Goal: Complete application form: Complete application form

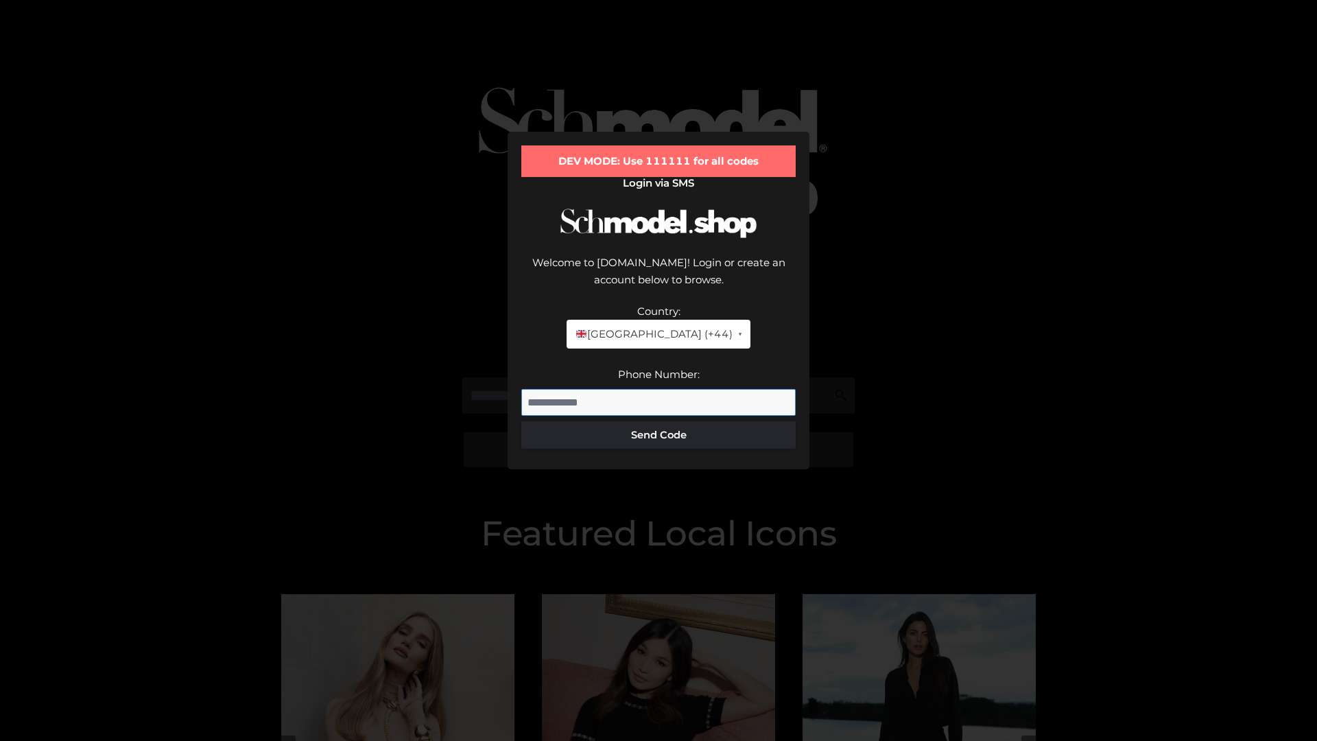
click at [658, 389] on input "Phone Number:" at bounding box center [658, 402] width 274 height 27
type input "**********"
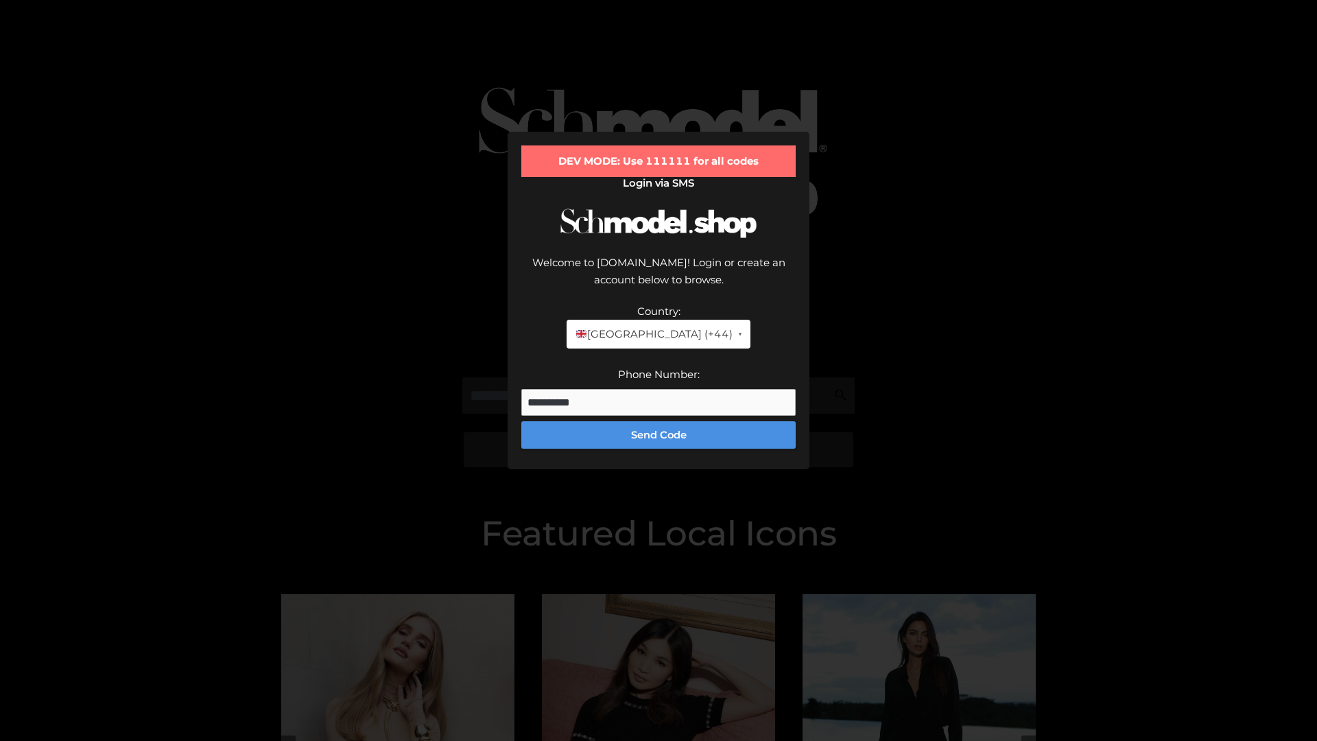
click at [658, 421] on button "Send Code" at bounding box center [658, 434] width 274 height 27
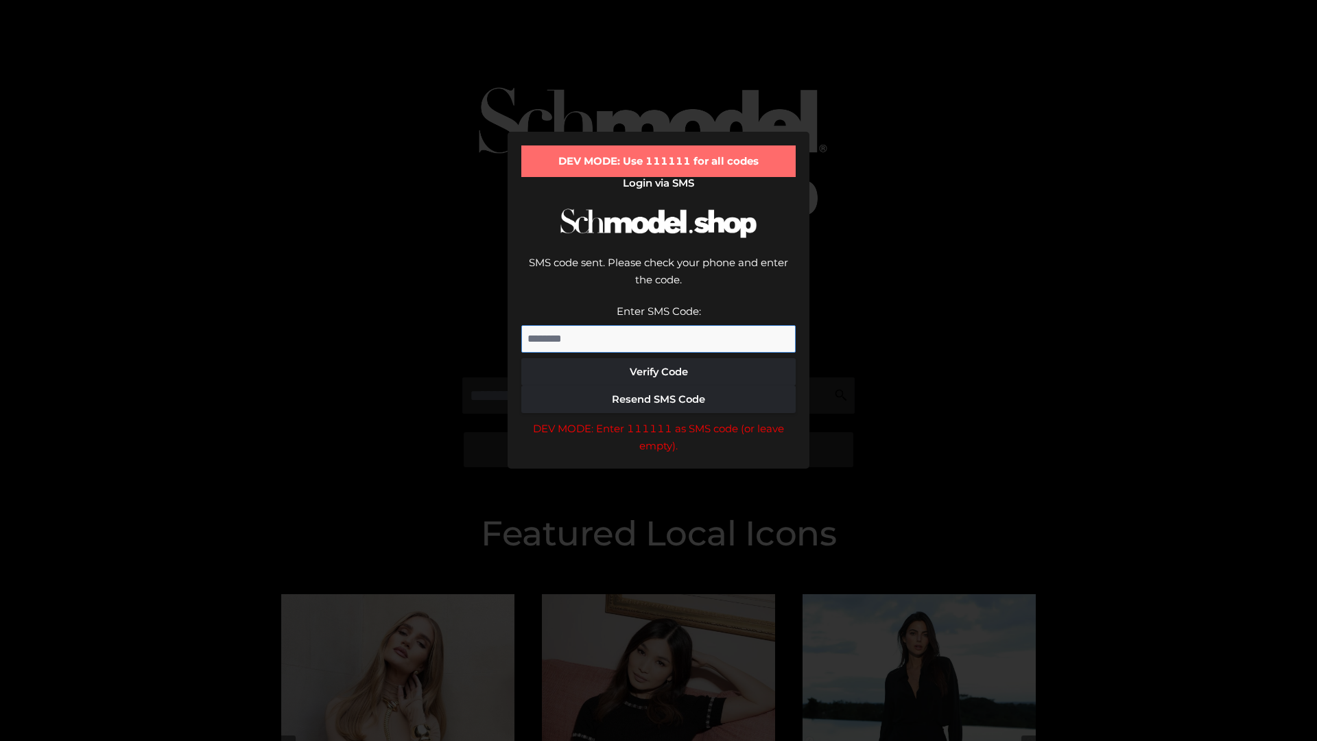
click at [658, 325] on input "Enter SMS Code:" at bounding box center [658, 338] width 274 height 27
type input "******"
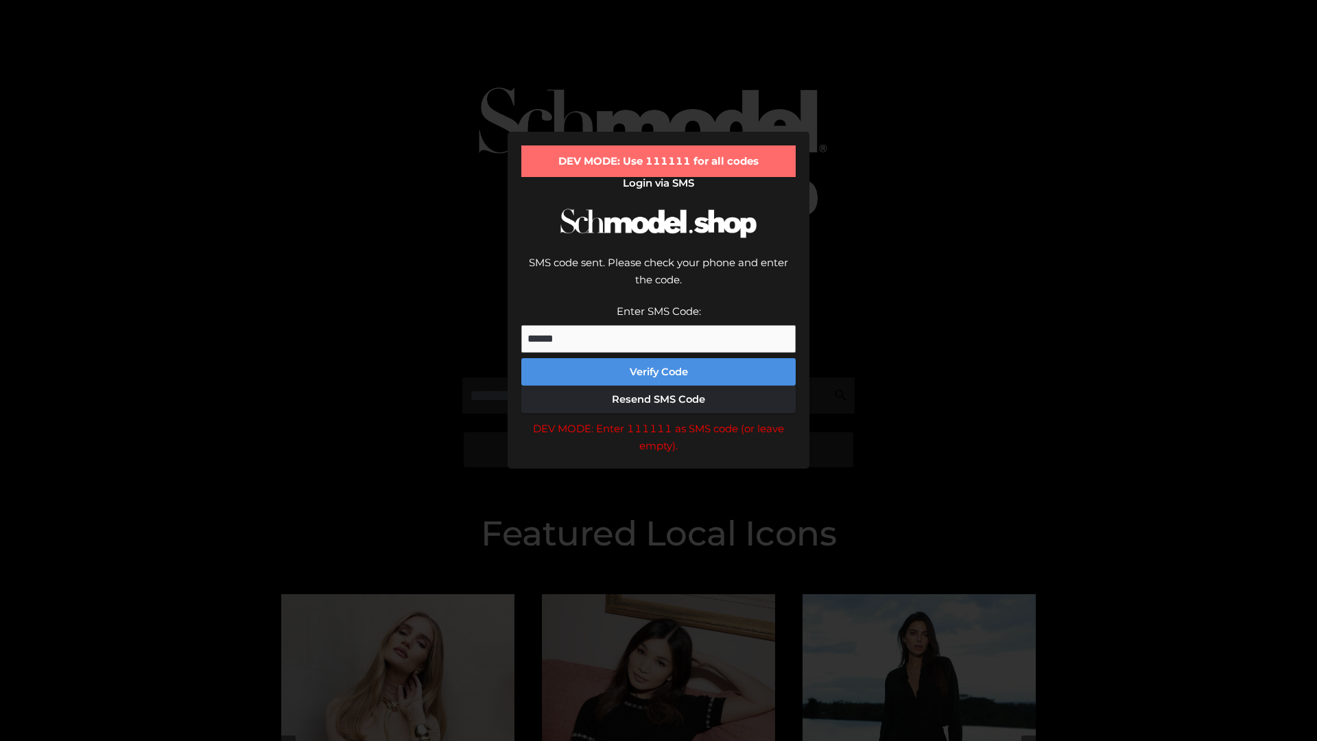
click at [658, 358] on button "Verify Code" at bounding box center [658, 371] width 274 height 27
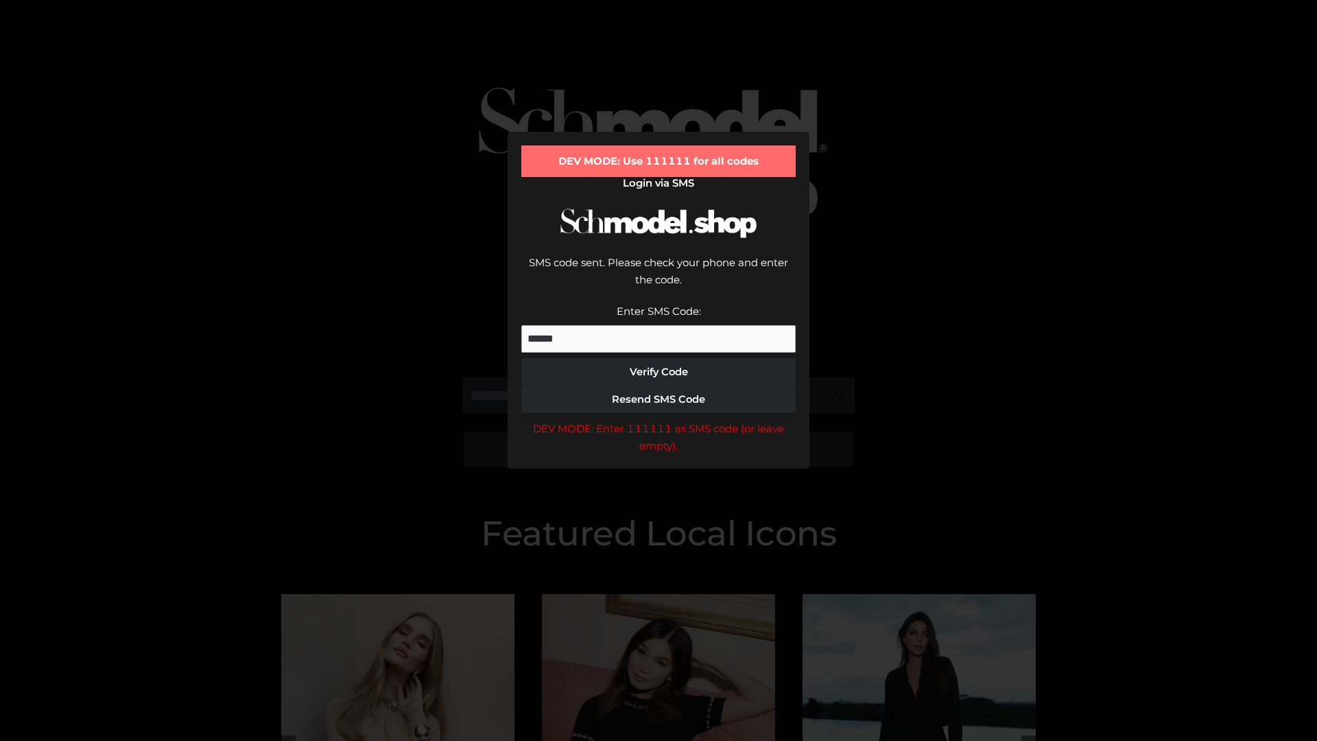
click at [658, 420] on div "DEV MODE: Enter 111111 as SMS code (or leave empty)." at bounding box center [658, 437] width 274 height 35
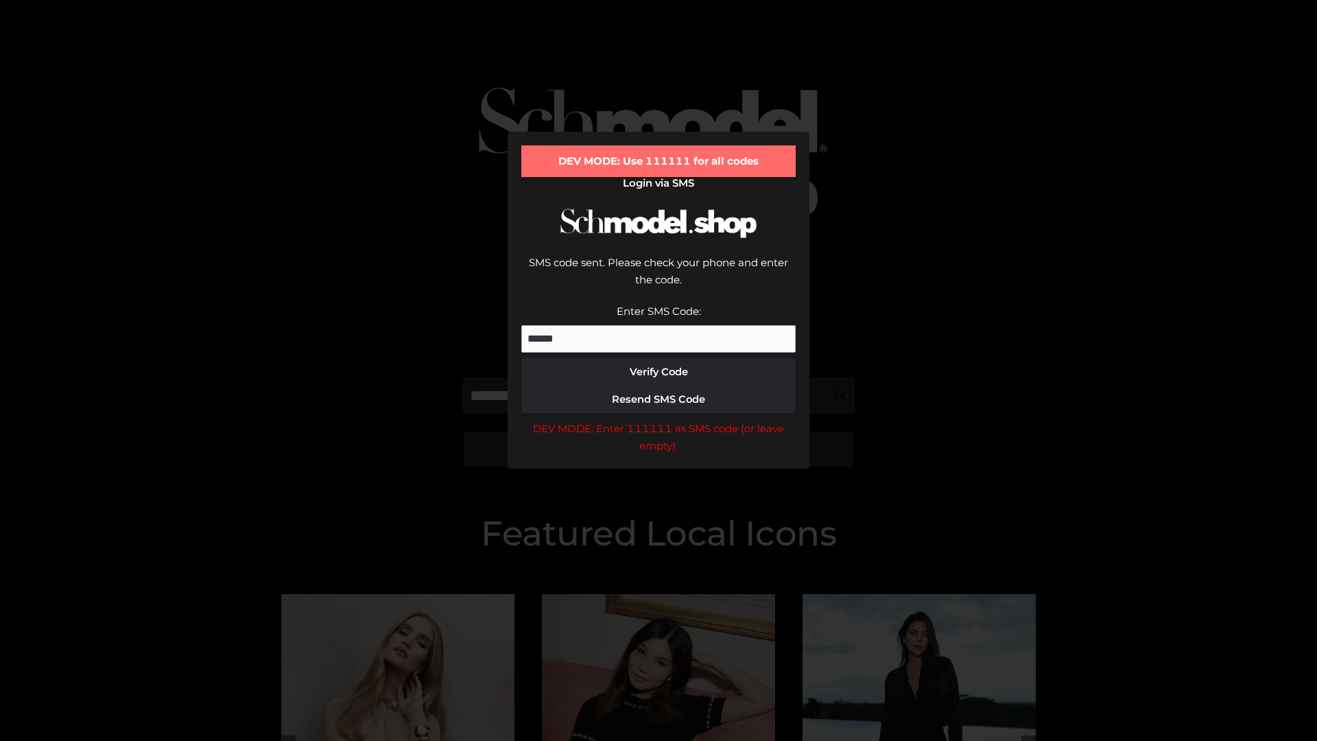
click at [658, 420] on div "DEV MODE: Enter 111111 as SMS code (or leave empty)." at bounding box center [658, 437] width 274 height 35
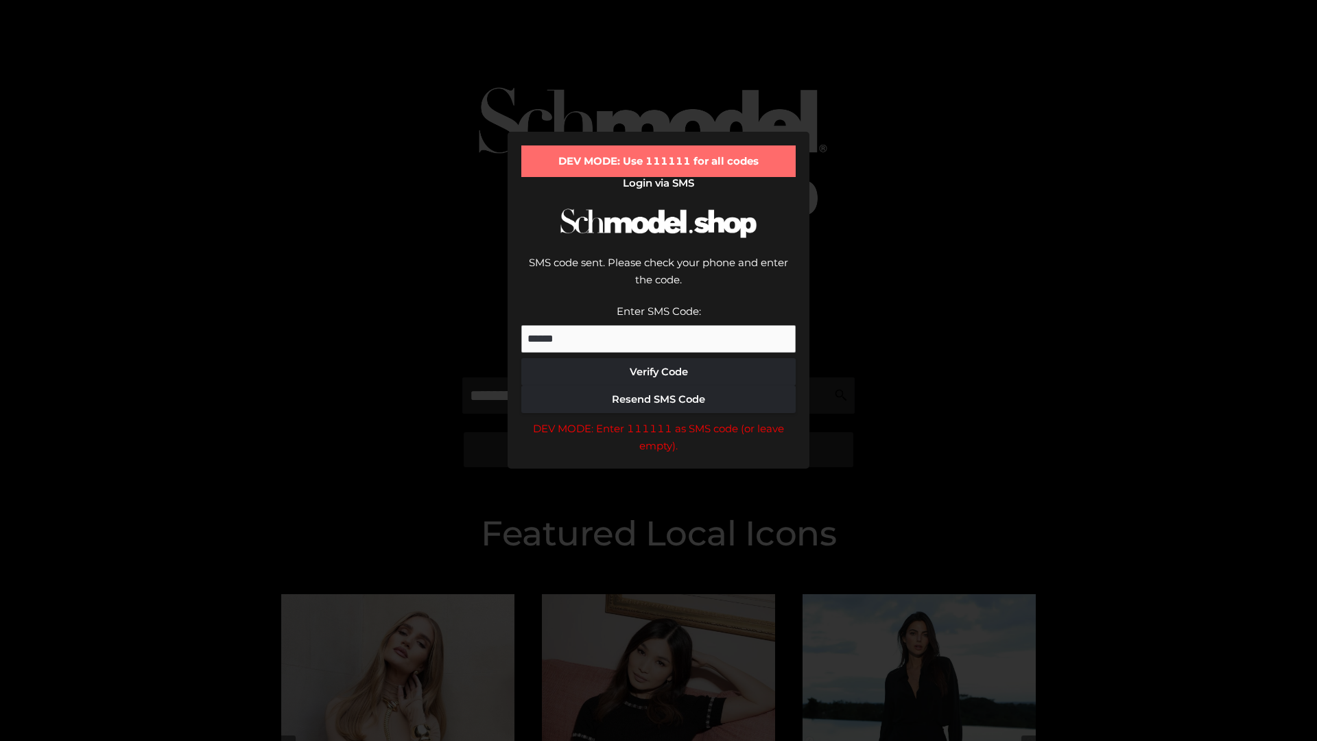
click at [658, 420] on div "DEV MODE: Enter 111111 as SMS code (or leave empty)." at bounding box center [658, 437] width 274 height 35
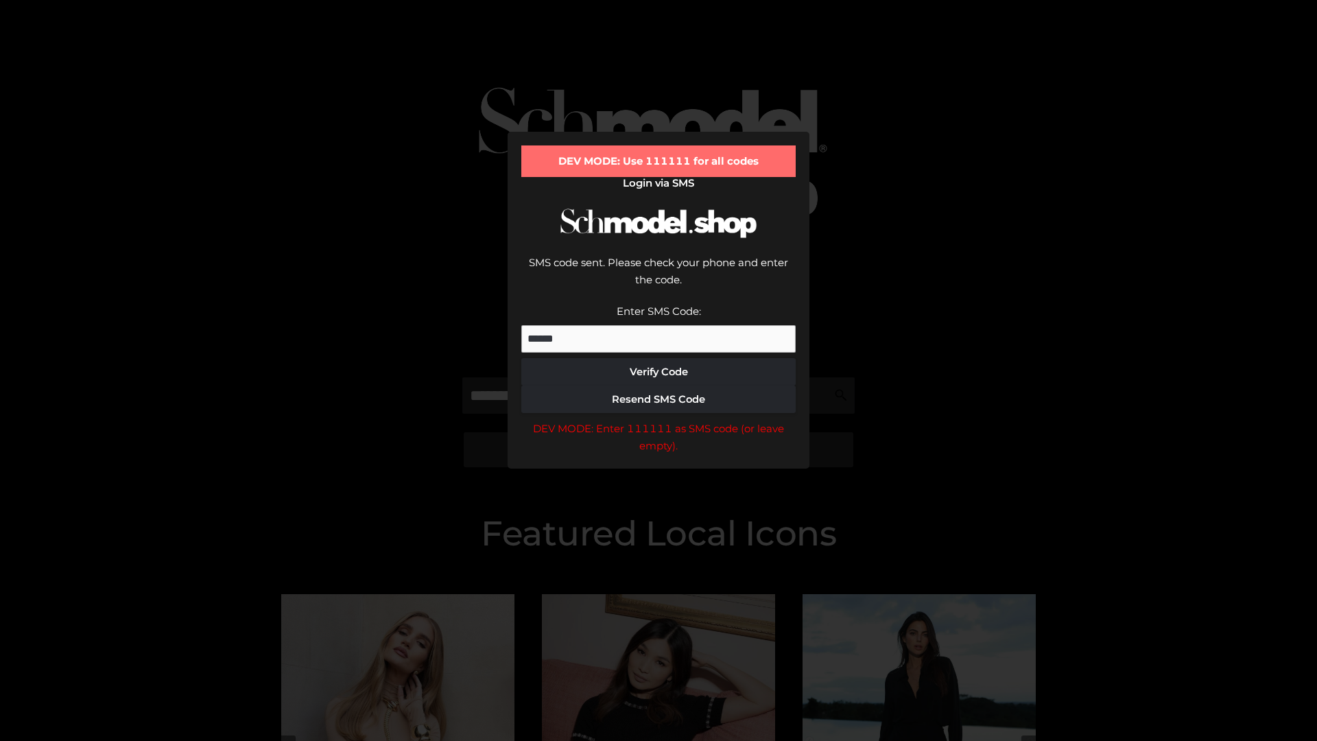
click at [658, 420] on div "DEV MODE: Enter 111111 as SMS code (or leave empty)." at bounding box center [658, 437] width 274 height 35
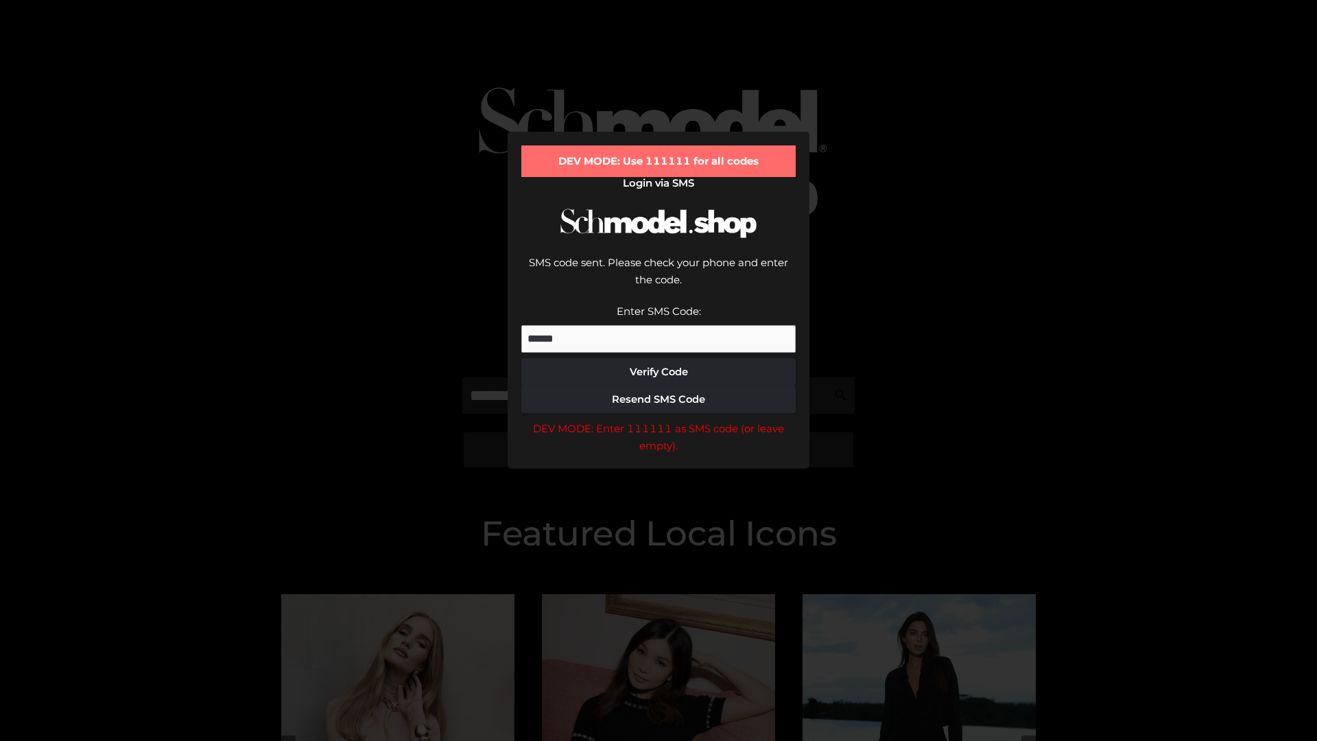
click at [658, 420] on div "DEV MODE: Enter 111111 as SMS code (or leave empty)." at bounding box center [658, 437] width 274 height 35
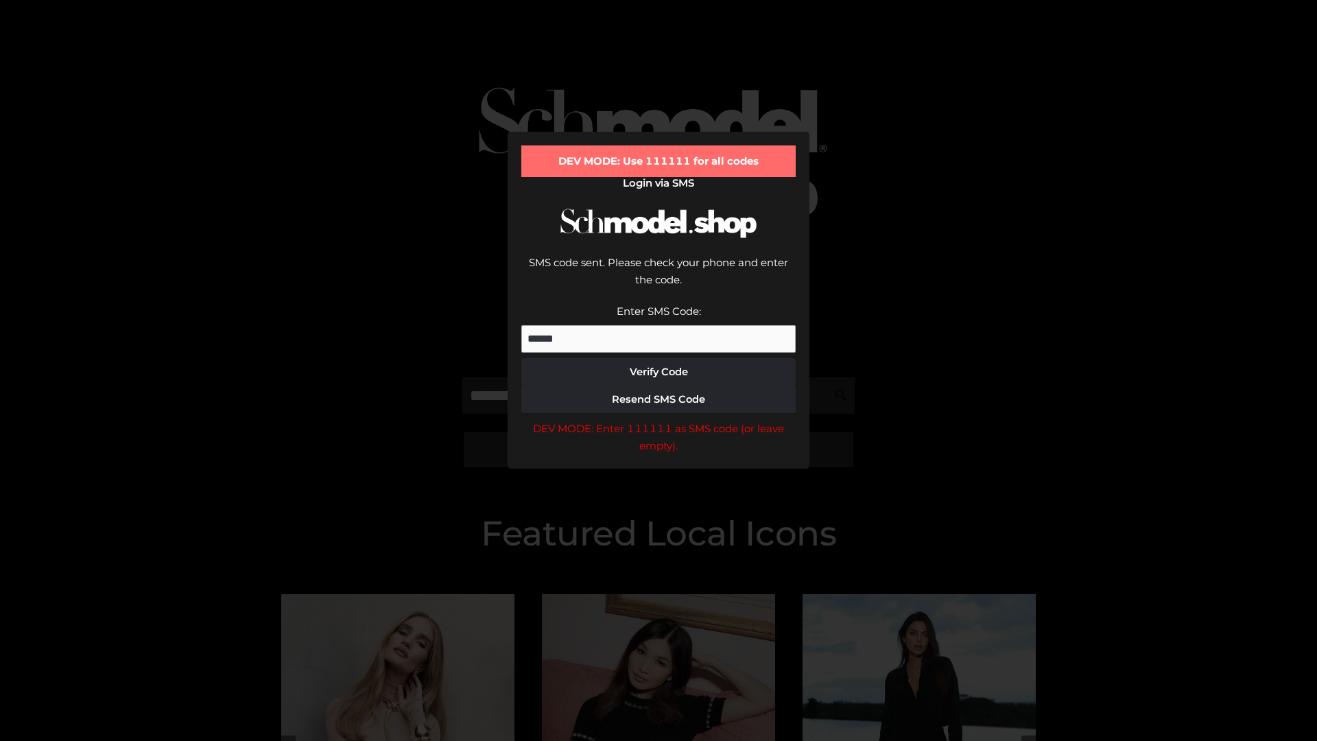
click at [658, 420] on div "DEV MODE: Enter 111111 as SMS code (or leave empty)." at bounding box center [658, 437] width 274 height 35
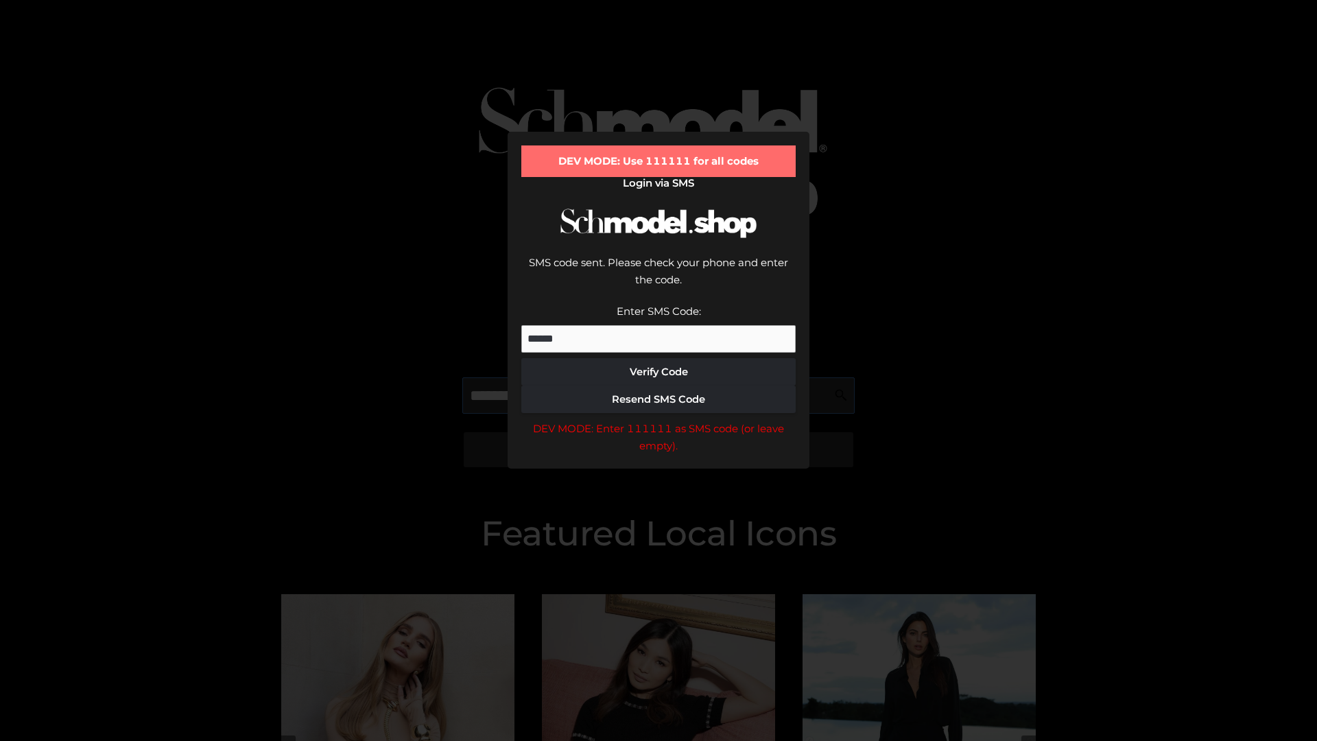
scroll to position [0, 71]
click at [658, 420] on div "DEV MODE: Enter 111111 as SMS code (or leave empty)." at bounding box center [658, 437] width 274 height 35
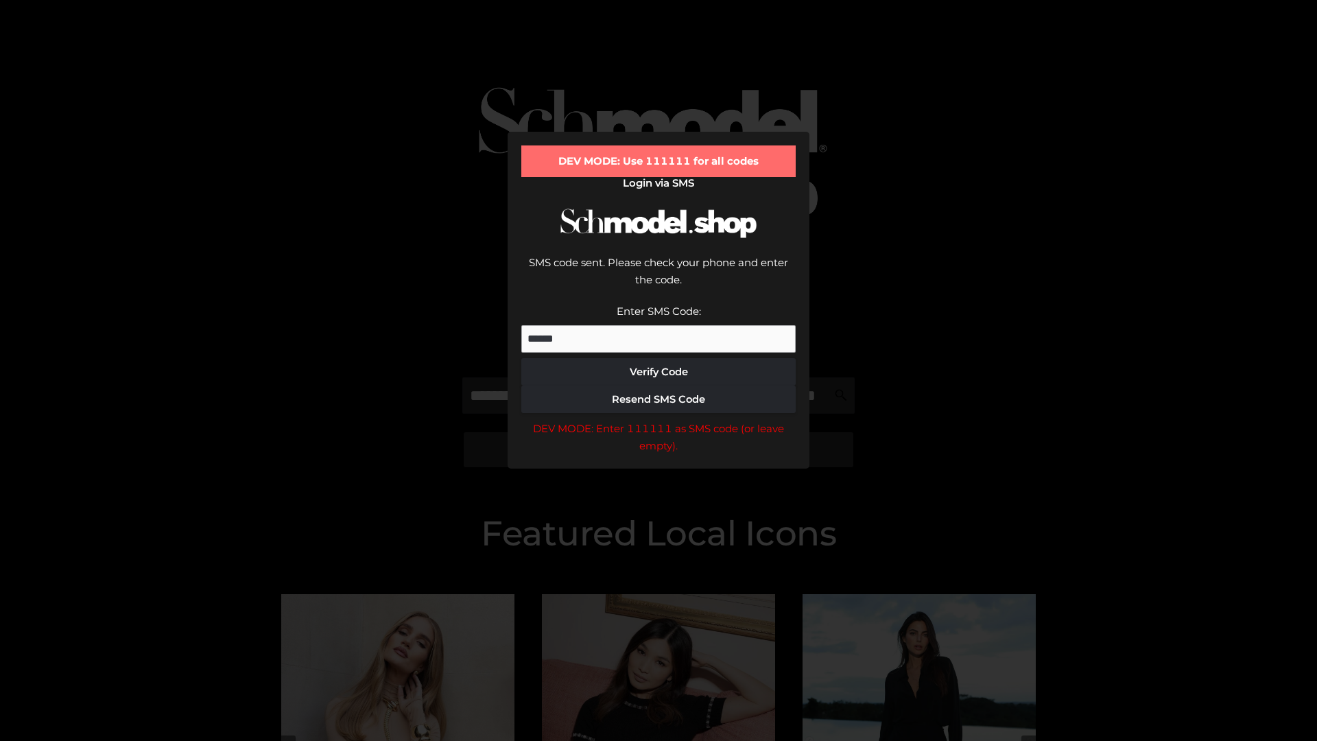
click at [658, 420] on div "DEV MODE: Enter 111111 as SMS code (or leave empty)." at bounding box center [658, 437] width 274 height 35
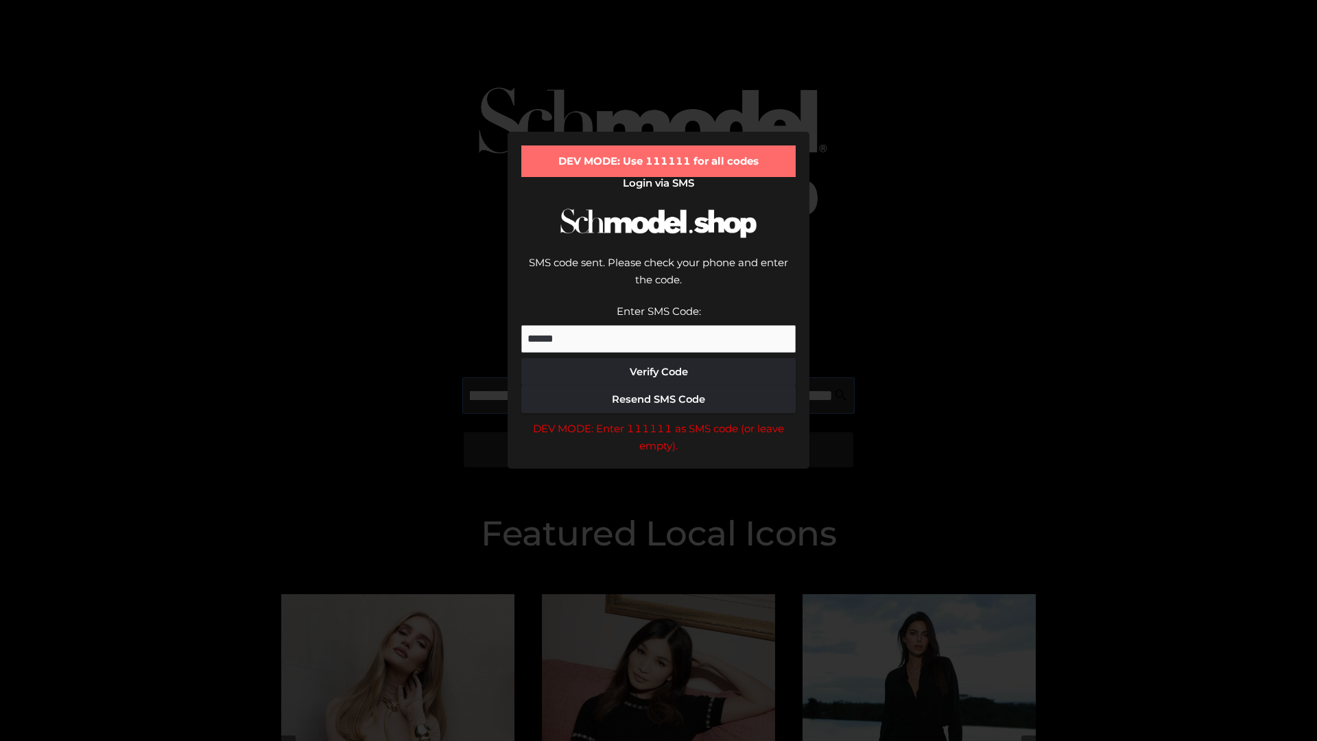
scroll to position [0, 150]
click at [658, 420] on div "DEV MODE: Enter 111111 as SMS code (or leave empty)." at bounding box center [658, 437] width 274 height 35
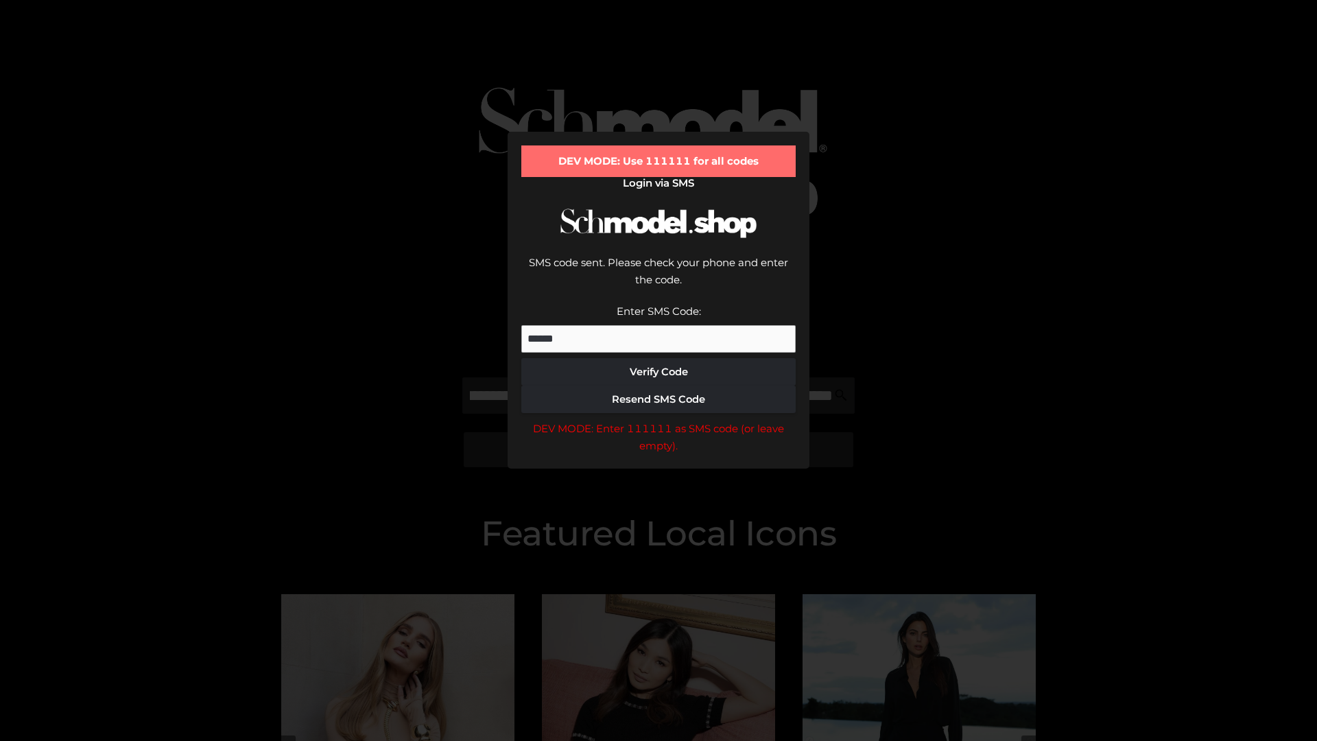
click at [658, 420] on div "DEV MODE: Enter 111111 as SMS code (or leave empty)." at bounding box center [658, 437] width 274 height 35
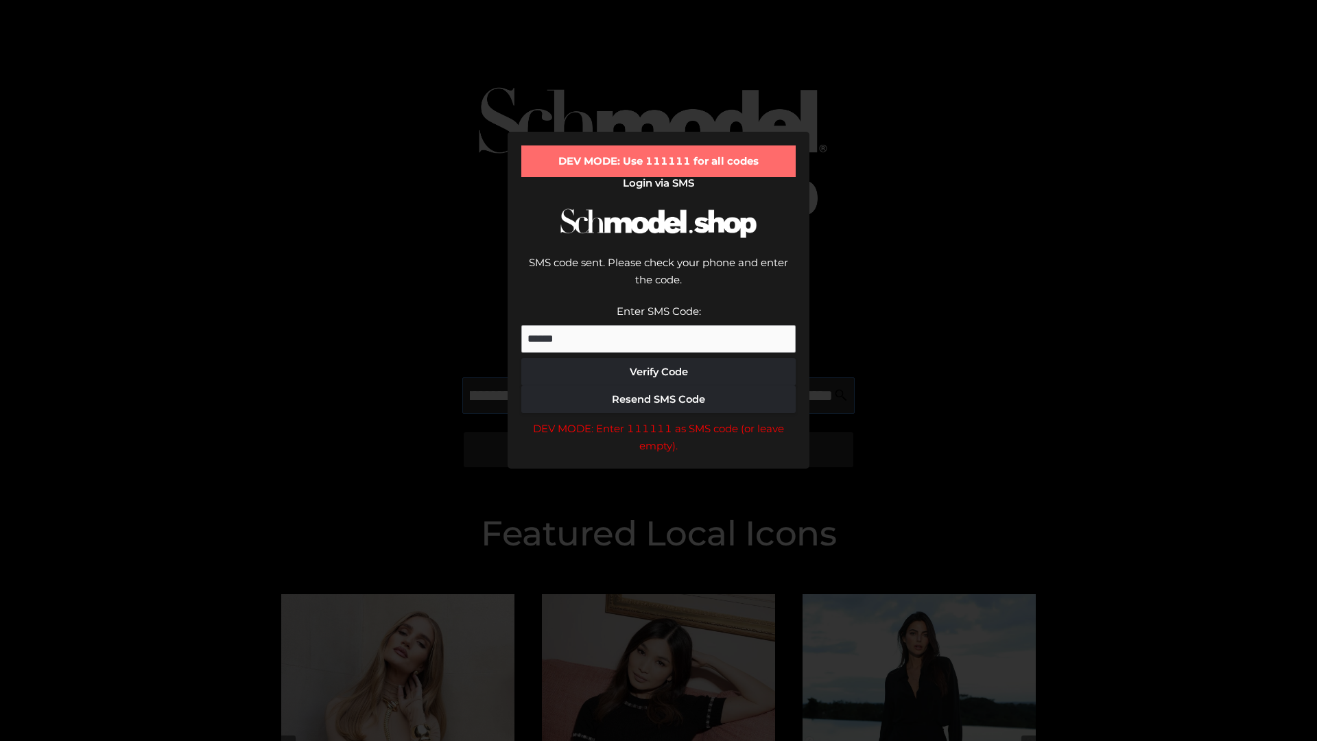
scroll to position [0, 232]
click at [658, 420] on div "DEV MODE: Enter 111111 as SMS code (or leave empty)." at bounding box center [658, 437] width 274 height 35
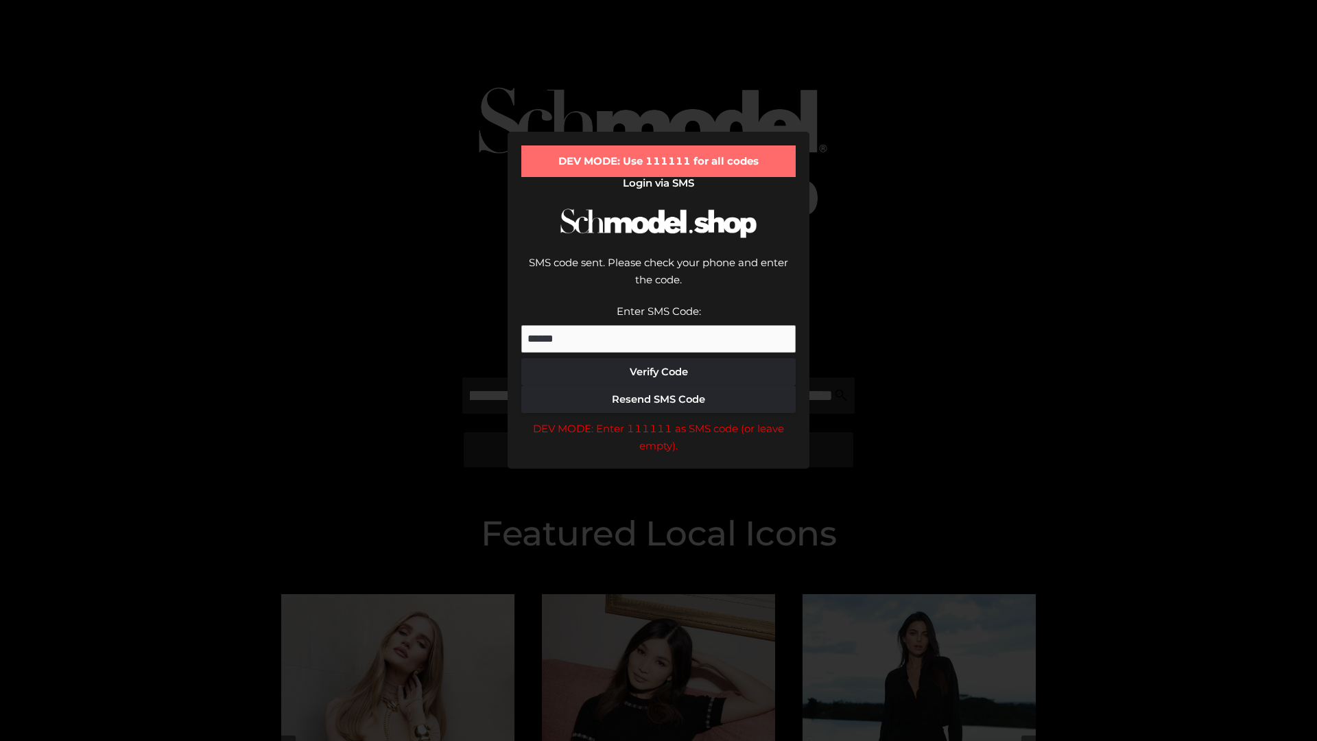
click at [658, 420] on div "DEV MODE: Enter 111111 as SMS code (or leave empty)." at bounding box center [658, 437] width 274 height 35
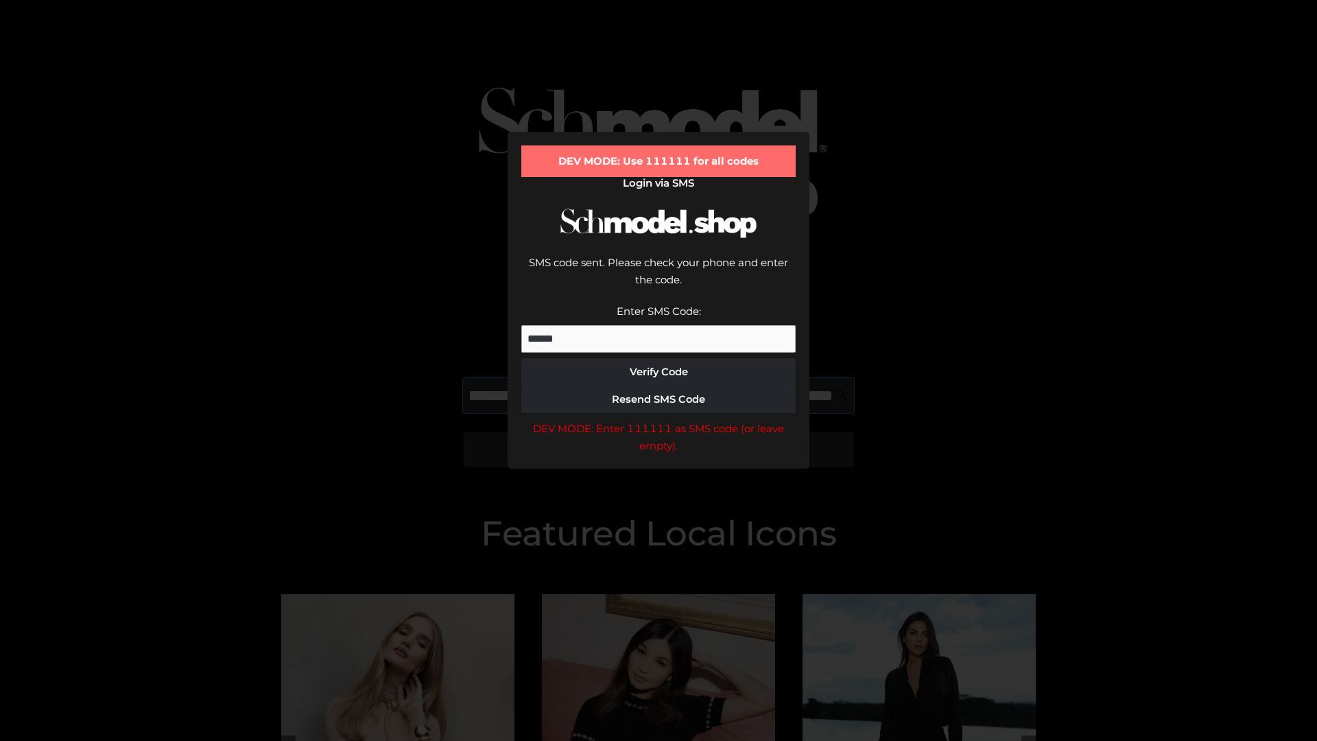
scroll to position [0, 319]
click at [658, 420] on div "DEV MODE: Enter 111111 as SMS code (or leave empty)." at bounding box center [658, 437] width 274 height 35
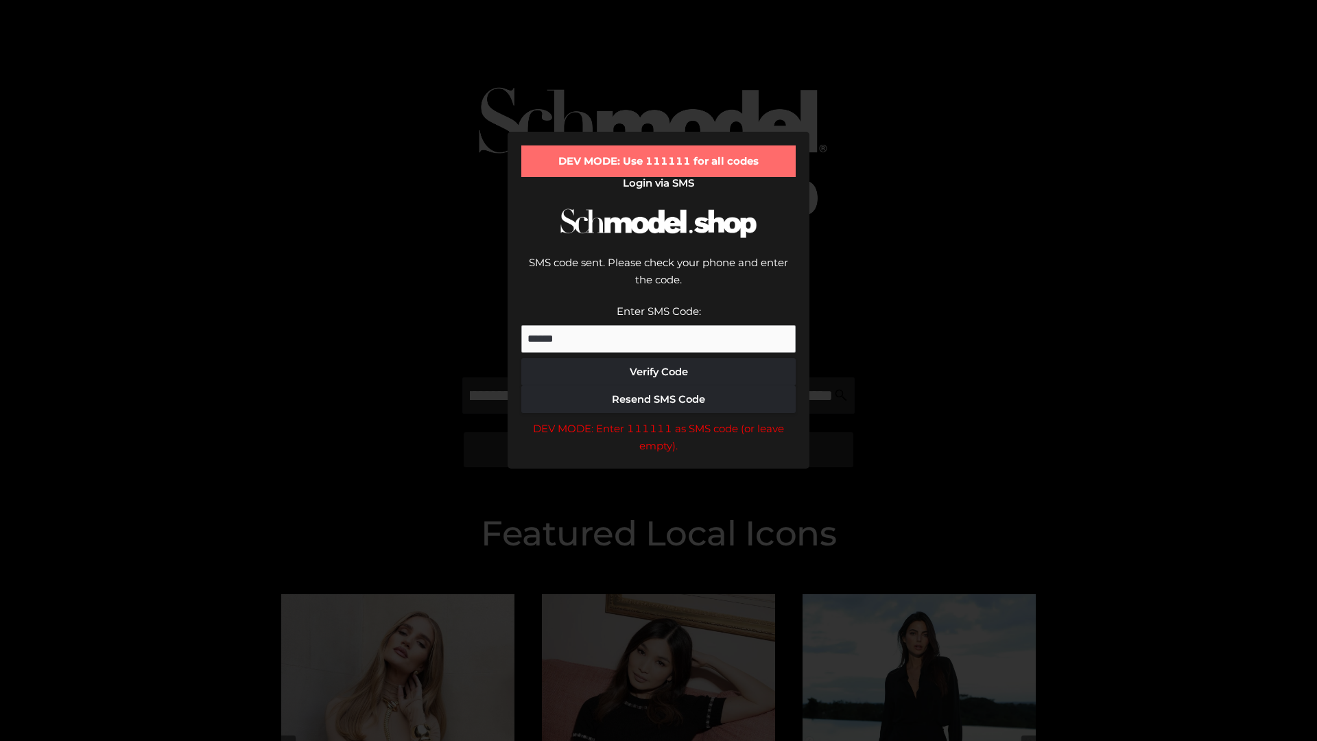
click at [658, 420] on div "DEV MODE: Enter 111111 as SMS code (or leave empty)." at bounding box center [658, 437] width 274 height 35
type input "**********"
